Goal: Information Seeking & Learning: Find specific fact

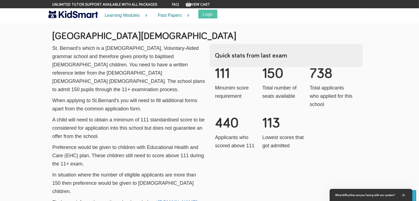
scroll to position [799, 0]
drag, startPoint x: 320, startPoint y: 59, endPoint x: 346, endPoint y: 63, distance: 26.8
click at [346, 62] on div "111 Minumim score requirement 150 Total number of seats available 738 Total app…" at bounding box center [286, 62] width 142 height 0
drag, startPoint x: 219, startPoint y: 104, endPoint x: 250, endPoint y: 108, distance: 32.0
click at [250, 117] on h3 "440" at bounding box center [236, 124] width 43 height 14
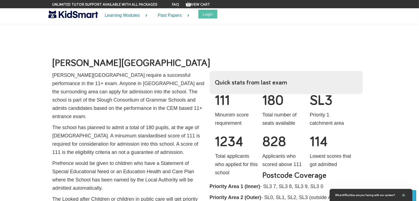
scroll to position [496, 0]
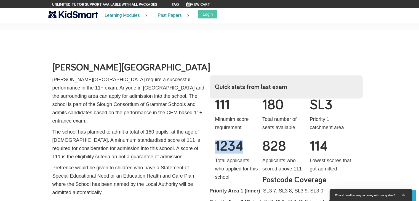
drag, startPoint x: 248, startPoint y: 135, endPoint x: 215, endPoint y: 134, distance: 32.6
click at [215, 140] on h3 "1234" at bounding box center [236, 147] width 43 height 14
drag, startPoint x: 291, startPoint y: 134, endPoint x: 264, endPoint y: 131, distance: 27.0
click at [264, 140] on h3 "828" at bounding box center [283, 147] width 43 height 14
drag, startPoint x: 281, startPoint y: 89, endPoint x: 263, endPoint y: 92, distance: 18.4
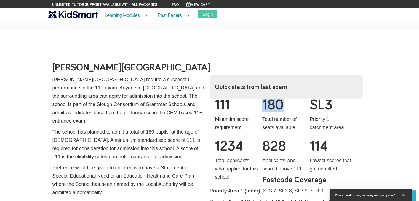
click at [263, 99] on h3 "180" at bounding box center [283, 106] width 43 height 14
click at [389, 89] on section "[PERSON_NAME][GEOGRAPHIC_DATA] [PERSON_NAME][GEOGRAPHIC_DATA] require a success…" at bounding box center [209, 166] width 419 height 272
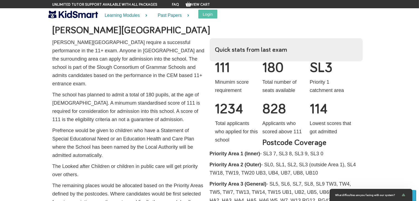
scroll to position [524, 0]
